Goal: Information Seeking & Learning: Learn about a topic

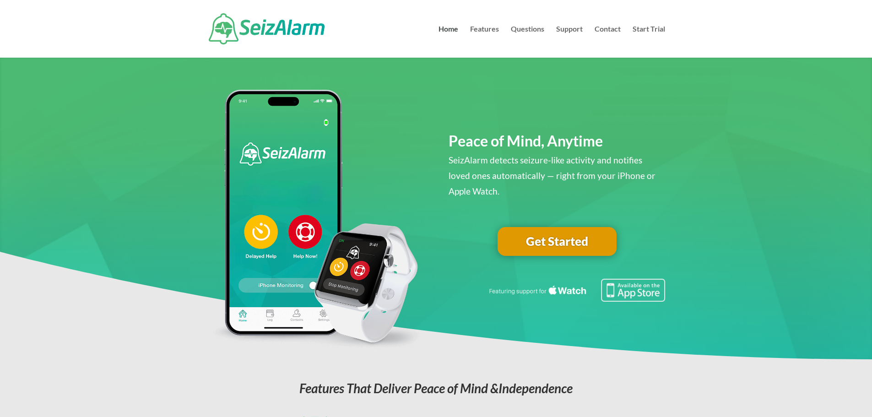
click at [534, 238] on link "Get Started" at bounding box center [557, 241] width 119 height 29
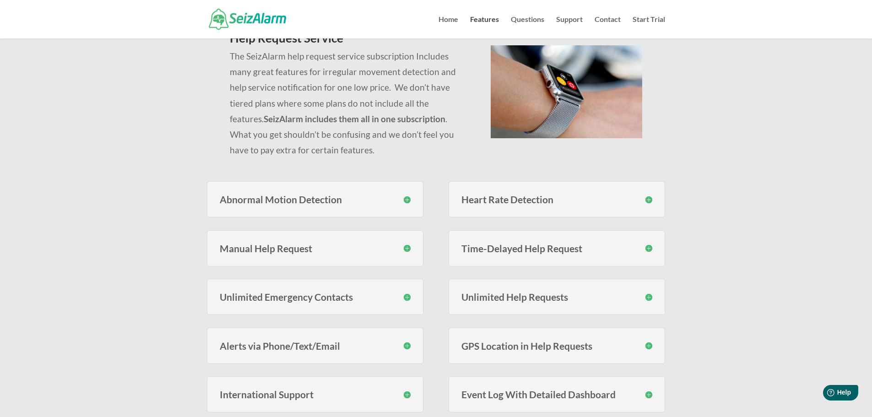
scroll to position [92, 0]
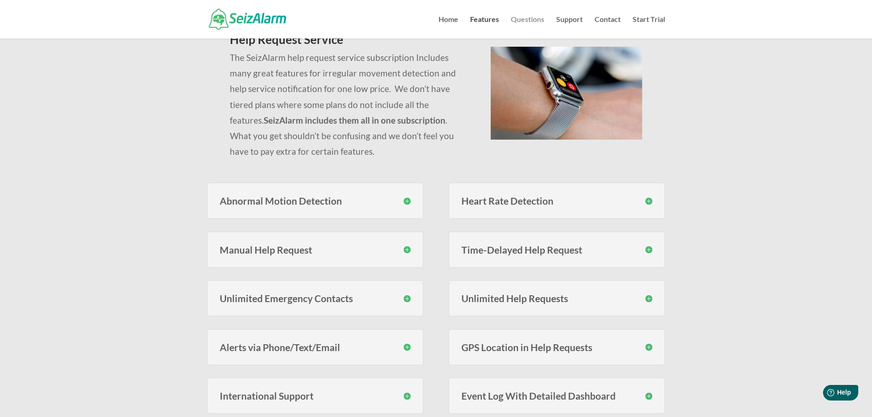
click at [528, 16] on link "Questions" at bounding box center [527, 27] width 33 height 22
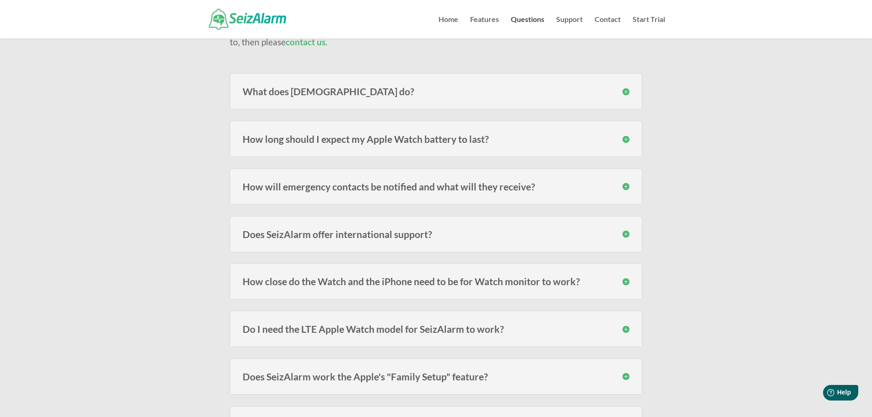
scroll to position [137, 0]
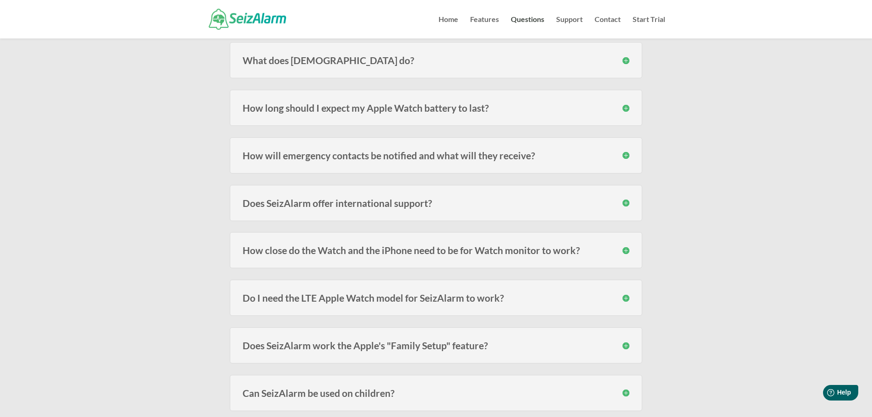
click at [502, 107] on h3 "How long should I expect my Apple Watch battery to last?" at bounding box center [436, 108] width 387 height 10
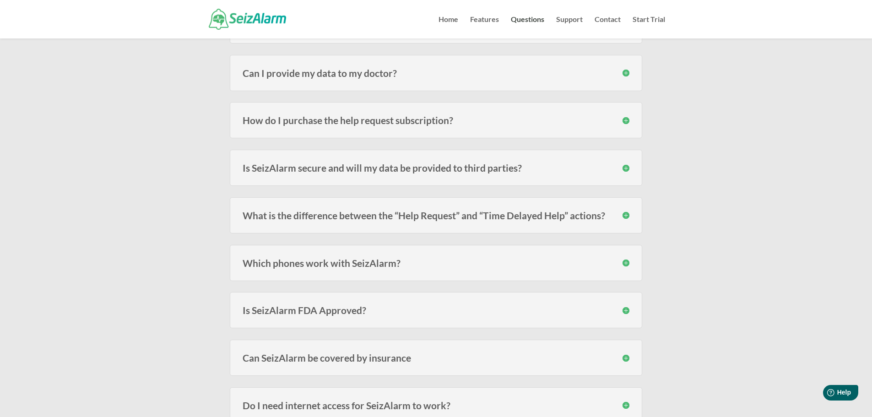
scroll to position [870, 0]
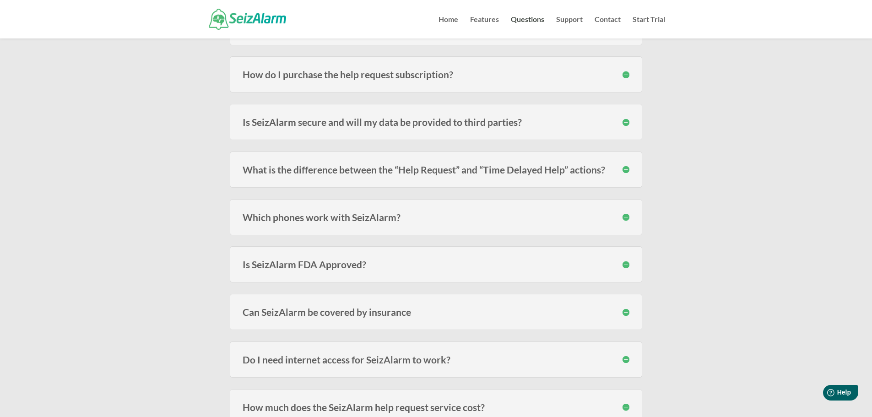
click at [501, 81] on div "How do I purchase the help request subscription? The subscription must be purch…" at bounding box center [436, 74] width 412 height 36
click at [621, 74] on h3 "How do I purchase the help request subscription?" at bounding box center [436, 75] width 387 height 10
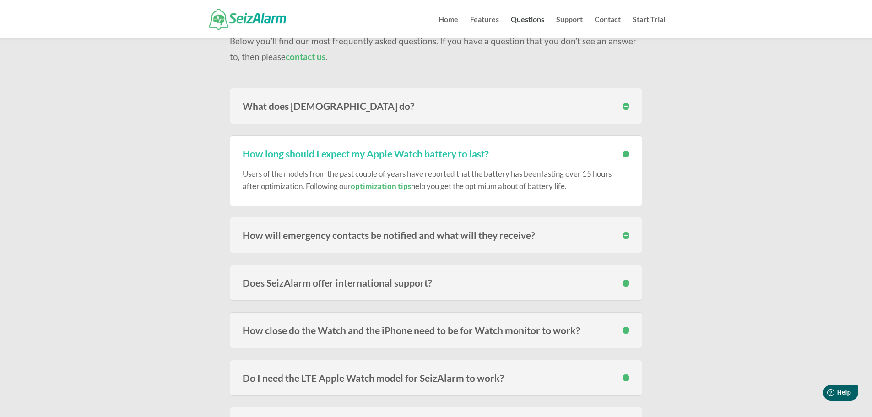
scroll to position [0, 0]
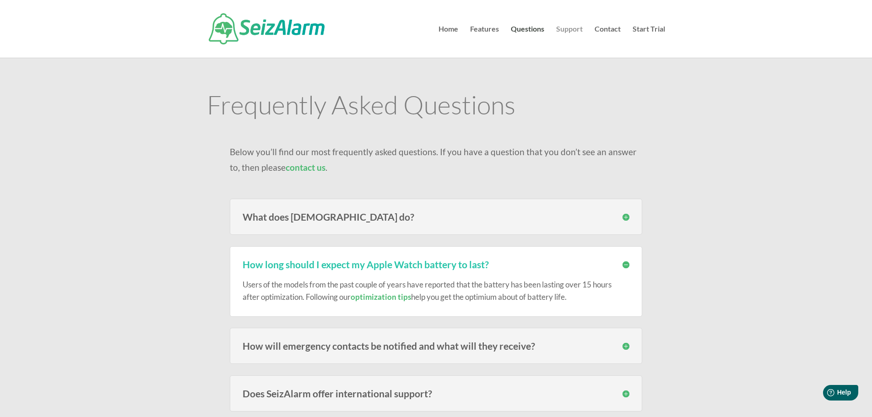
click at [569, 31] on link "Support" at bounding box center [569, 42] width 27 height 32
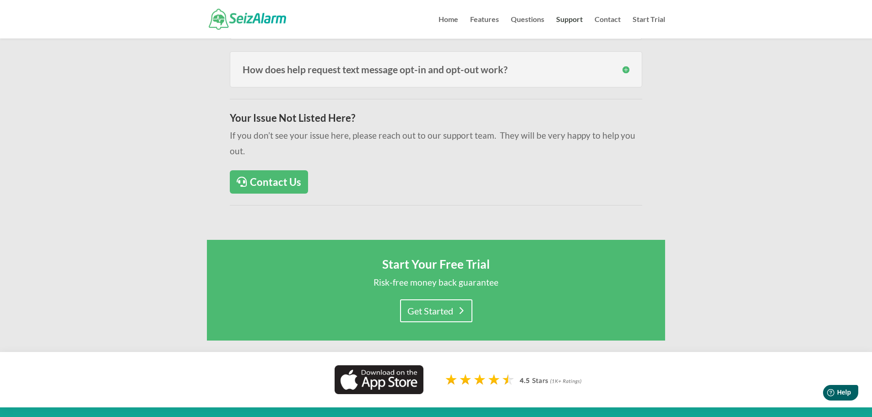
scroll to position [549, 0]
